Goal: Task Accomplishment & Management: Manage account settings

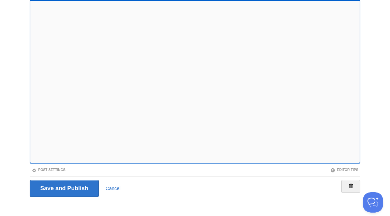
scroll to position [82, 0]
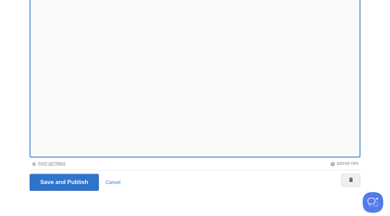
click at [58, 162] on link "Post Settings" at bounding box center [49, 164] width 34 height 4
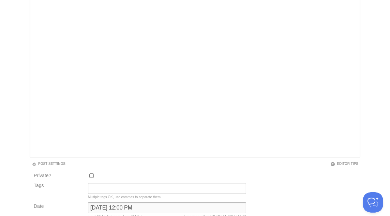
click at [113, 209] on input "[DATE] 12:00 PM" at bounding box center [167, 208] width 158 height 11
type input "b"
type input "j"
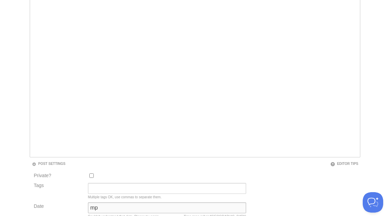
type input "m"
type input "now"
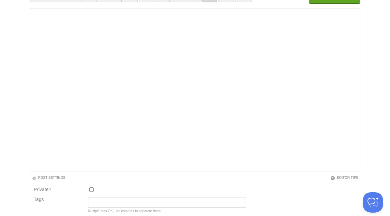
scroll to position [35, 0]
